Goal: Obtain resource: Download file/media

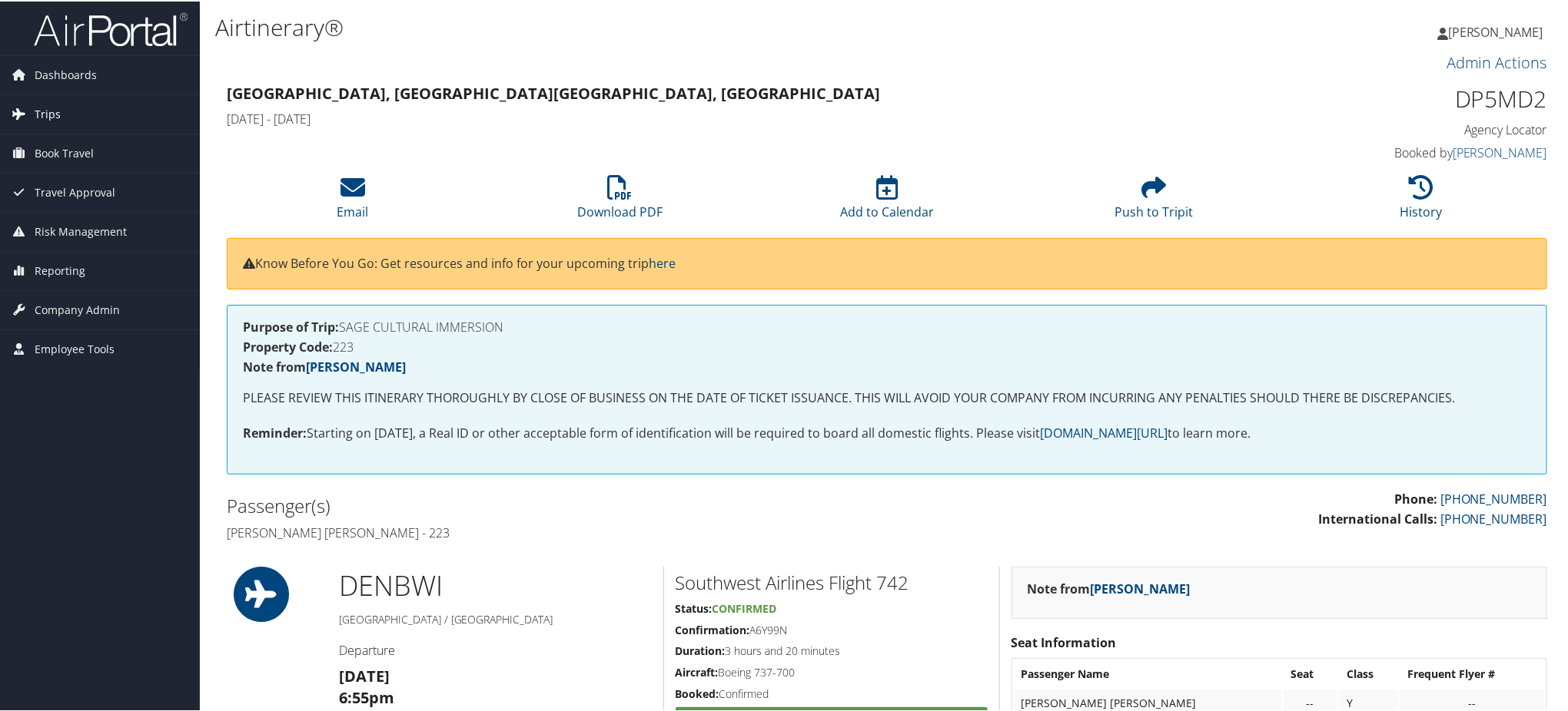
click at [53, 106] on span "Trips" at bounding box center [47, 113] width 26 height 38
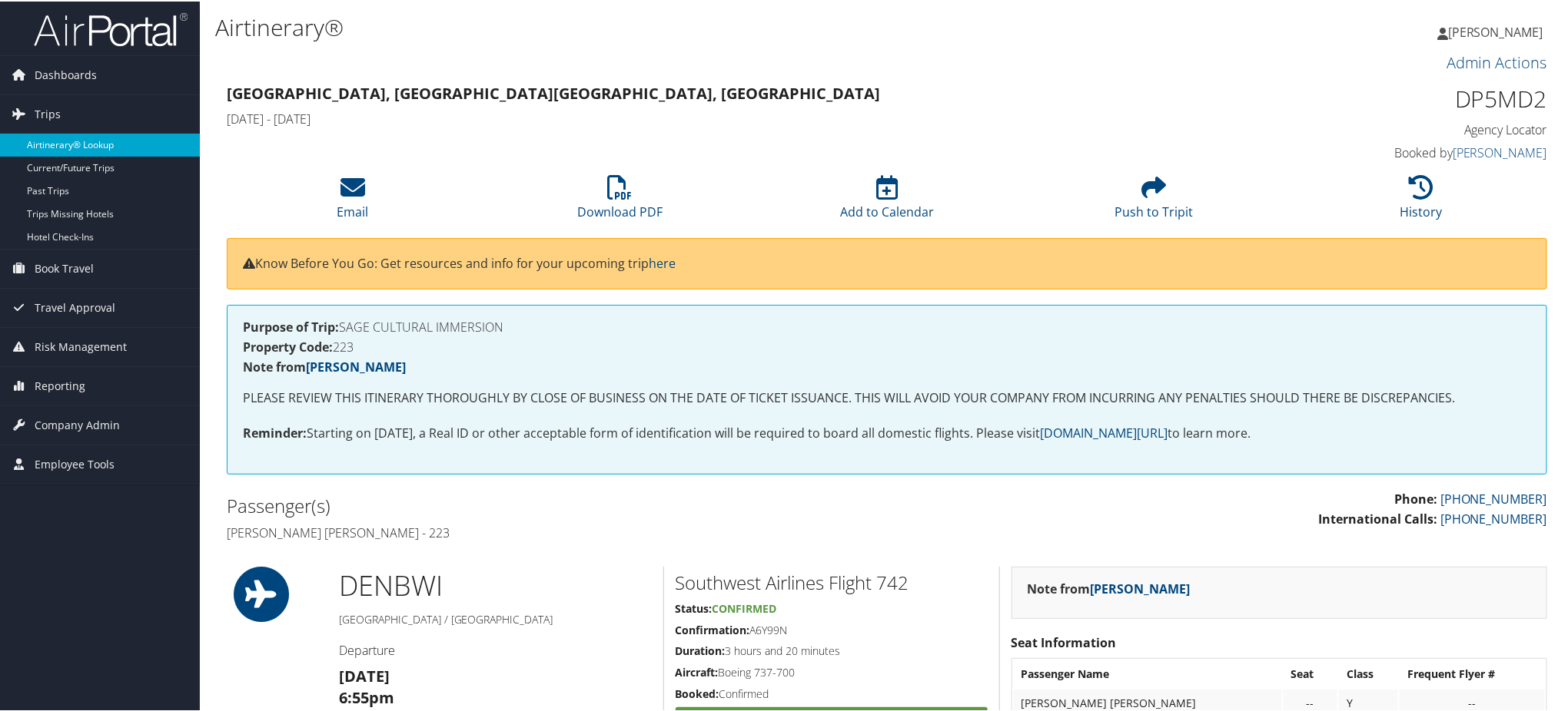
click at [89, 138] on link "Airtinerary® Lookup" at bounding box center [99, 143] width 200 height 23
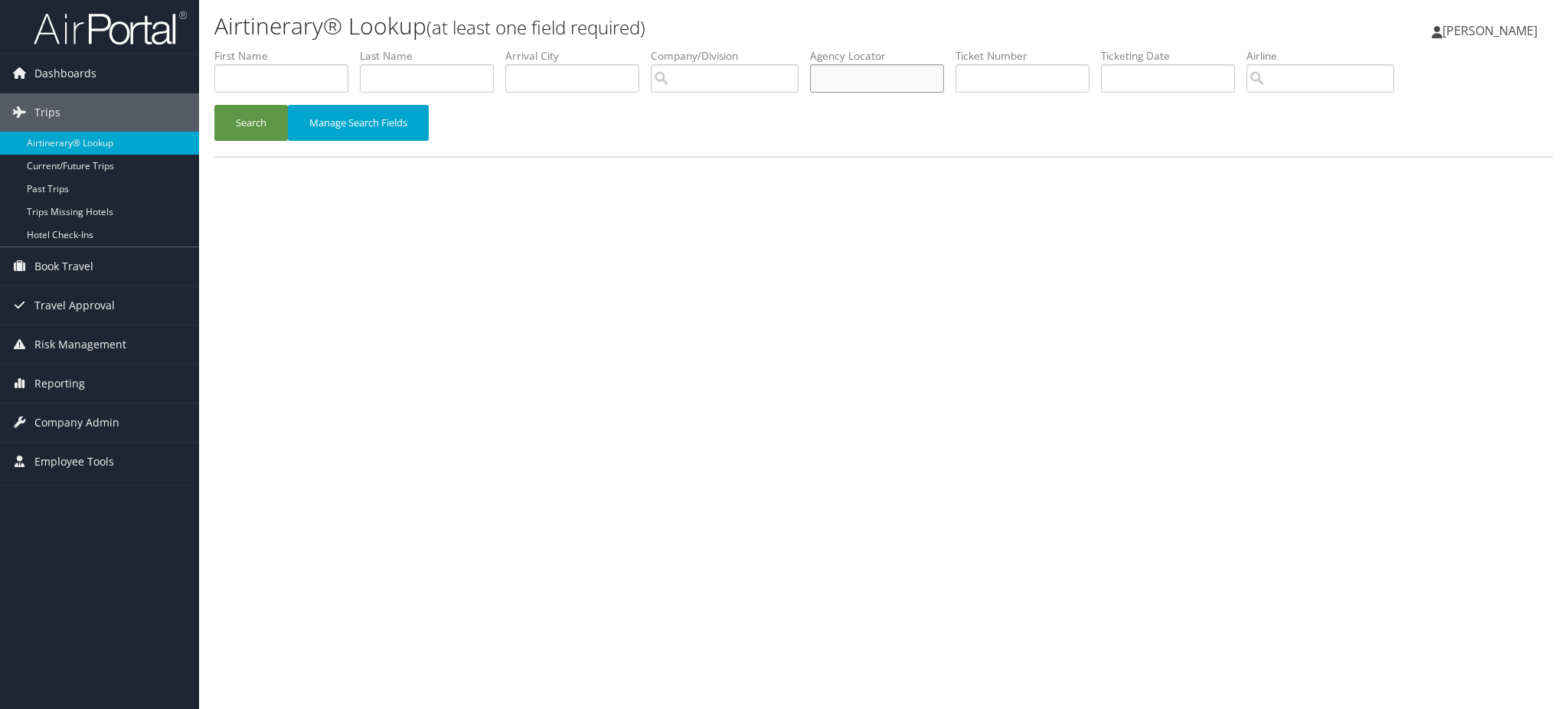
click at [912, 84] on input "text" at bounding box center [877, 79] width 134 height 29
paste input "DP3N15"
type input "DP3N15"
drag, startPoint x: 233, startPoint y: 122, endPoint x: 287, endPoint y: 119, distance: 54.1
click at [234, 121] on button "Search" at bounding box center [250, 123] width 73 height 36
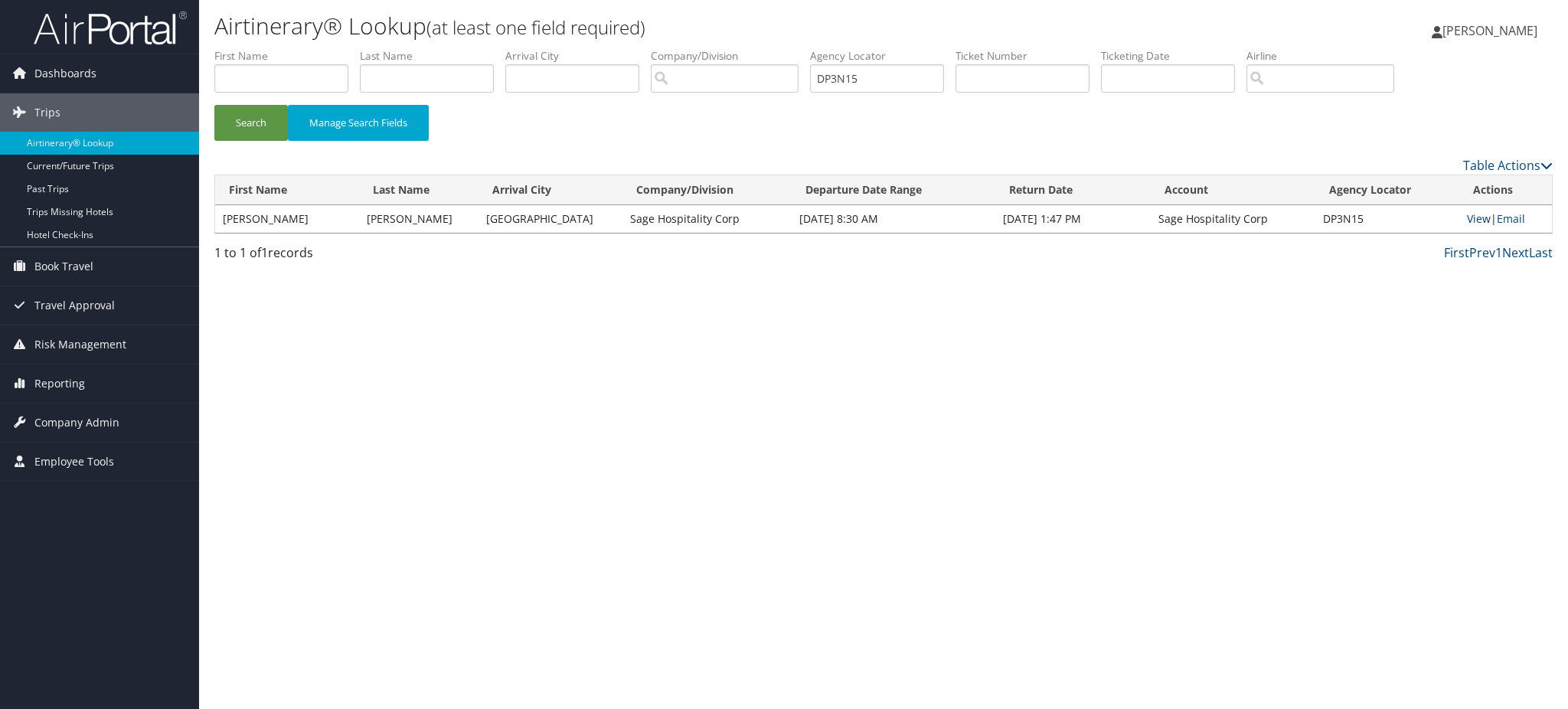
click at [1469, 219] on link "View" at bounding box center [1479, 218] width 24 height 14
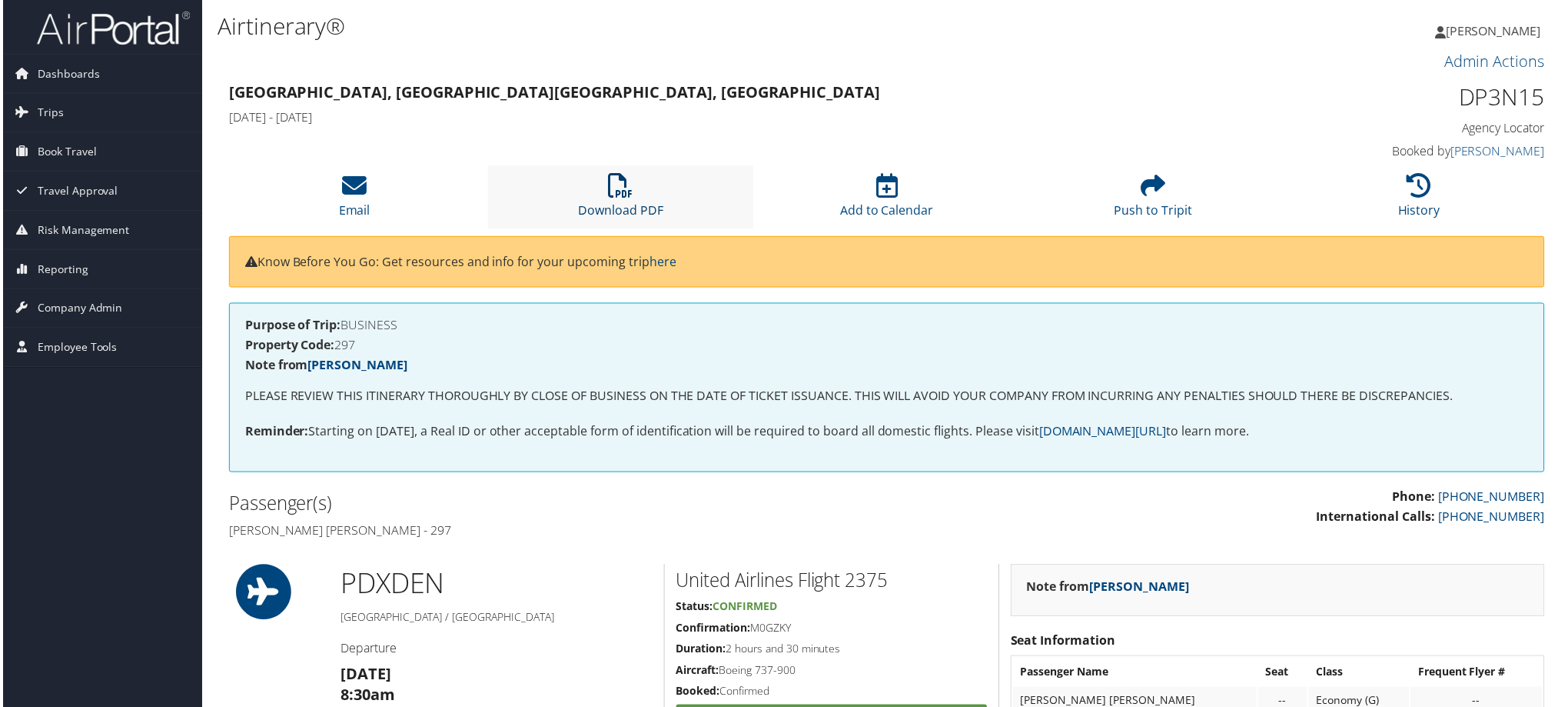
click at [625, 205] on link "Download PDF" at bounding box center [619, 201] width 85 height 37
